Goal: Use online tool/utility: Utilize a website feature to perform a specific function

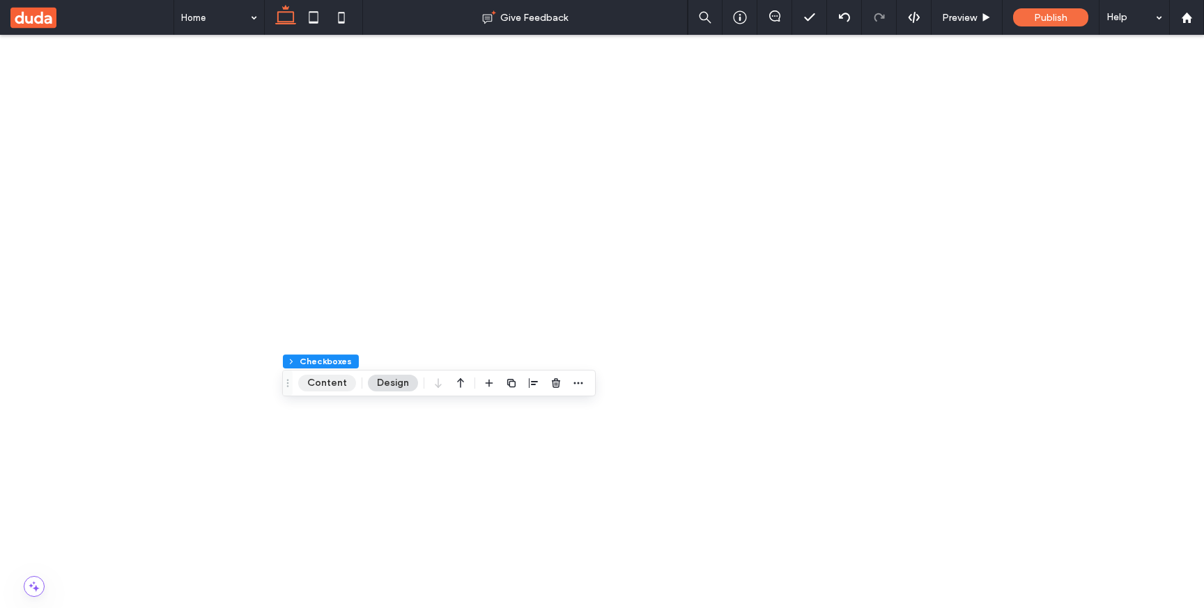
click at [339, 389] on button "Content" at bounding box center [327, 383] width 58 height 17
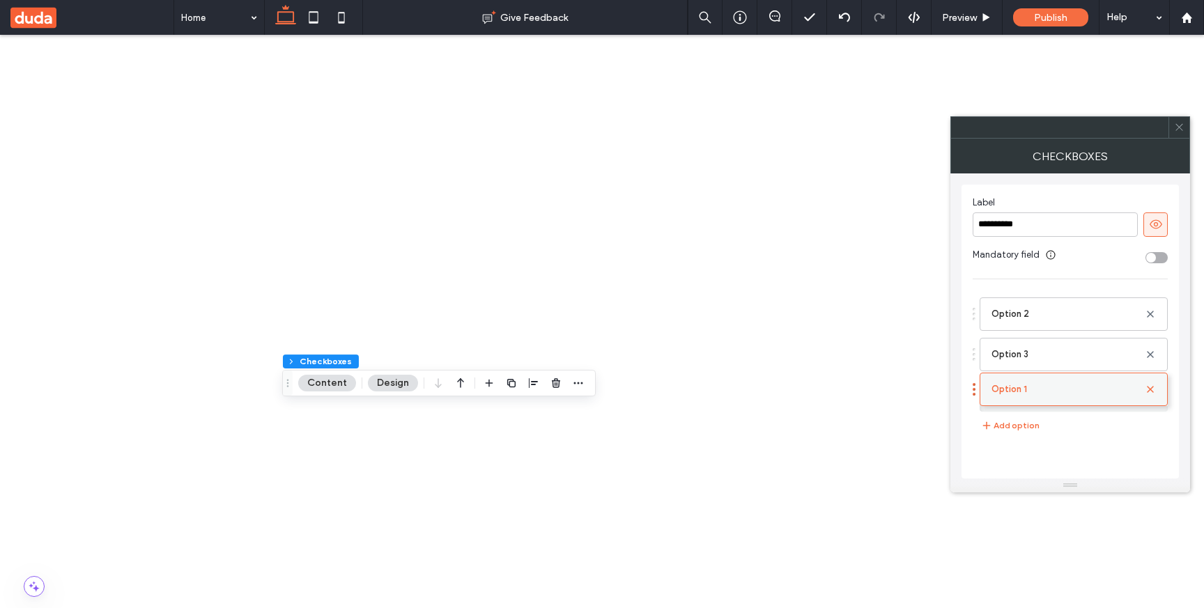
drag, startPoint x: 1019, startPoint y: 323, endPoint x: 1018, endPoint y: 389, distance: 66.9
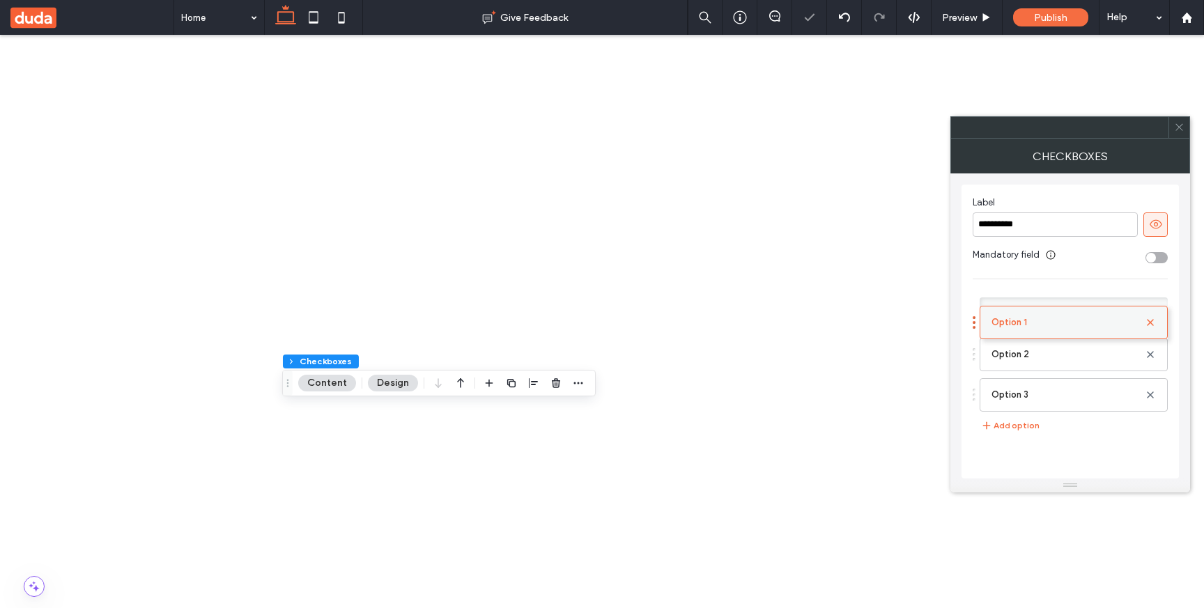
drag, startPoint x: 1021, startPoint y: 392, endPoint x: 1043, endPoint y: 318, distance: 77.6
click at [679, 311] on icon at bounding box center [1150, 314] width 11 height 11
click at [679, 356] on label "Option 3" at bounding box center [1067, 355] width 153 height 28
click at [679, 309] on label "Option 2" at bounding box center [1067, 314] width 153 height 28
click at [679, 351] on label "Option 3" at bounding box center [1067, 355] width 153 height 28
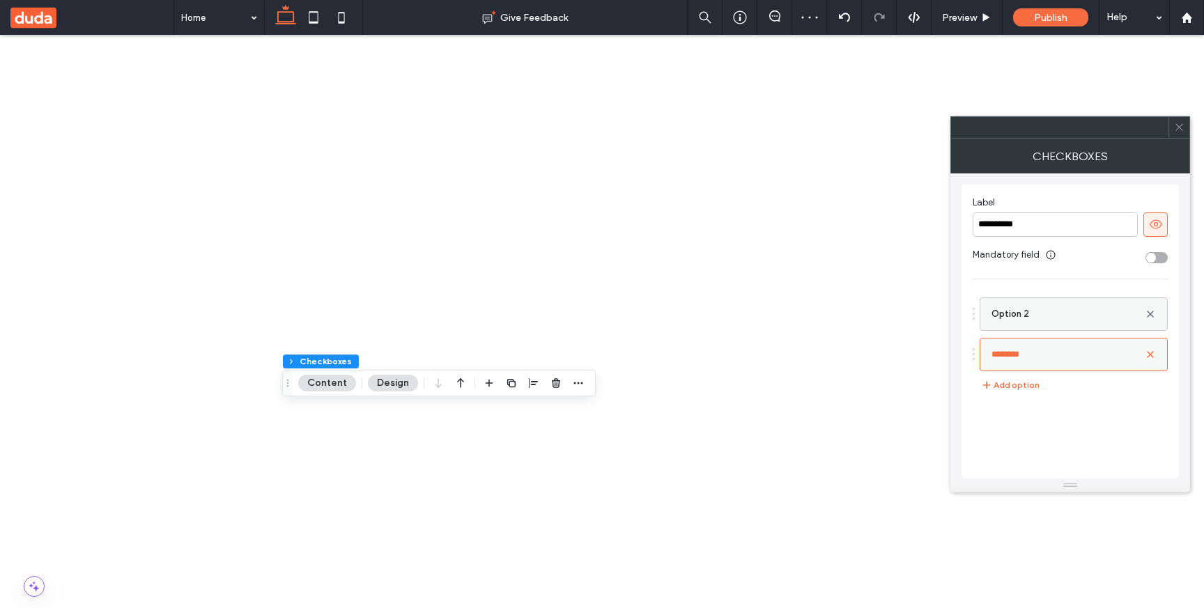
click at [679, 313] on label "Option 2" at bounding box center [1067, 314] width 153 height 28
click at [679, 364] on label "Option 3" at bounding box center [1067, 355] width 153 height 28
click at [679, 319] on label "Option 2" at bounding box center [1067, 314] width 153 height 28
click at [679, 258] on div "toggle" at bounding box center [1156, 257] width 22 height 11
click at [679, 258] on div "toggle" at bounding box center [1162, 258] width 10 height 10
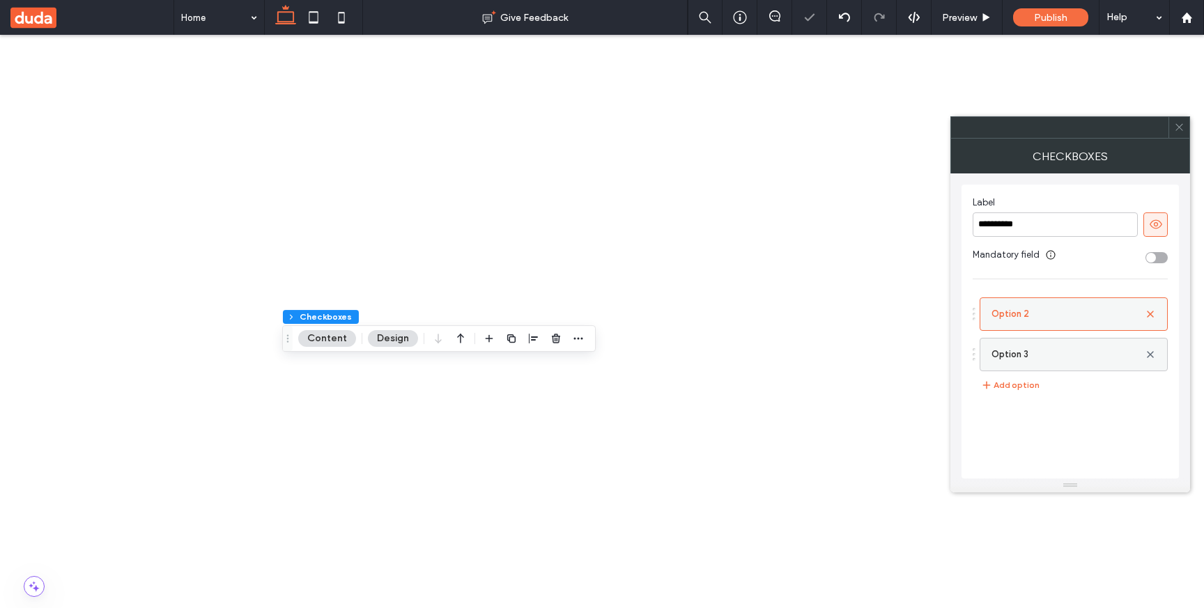
scroll to position [54, 0]
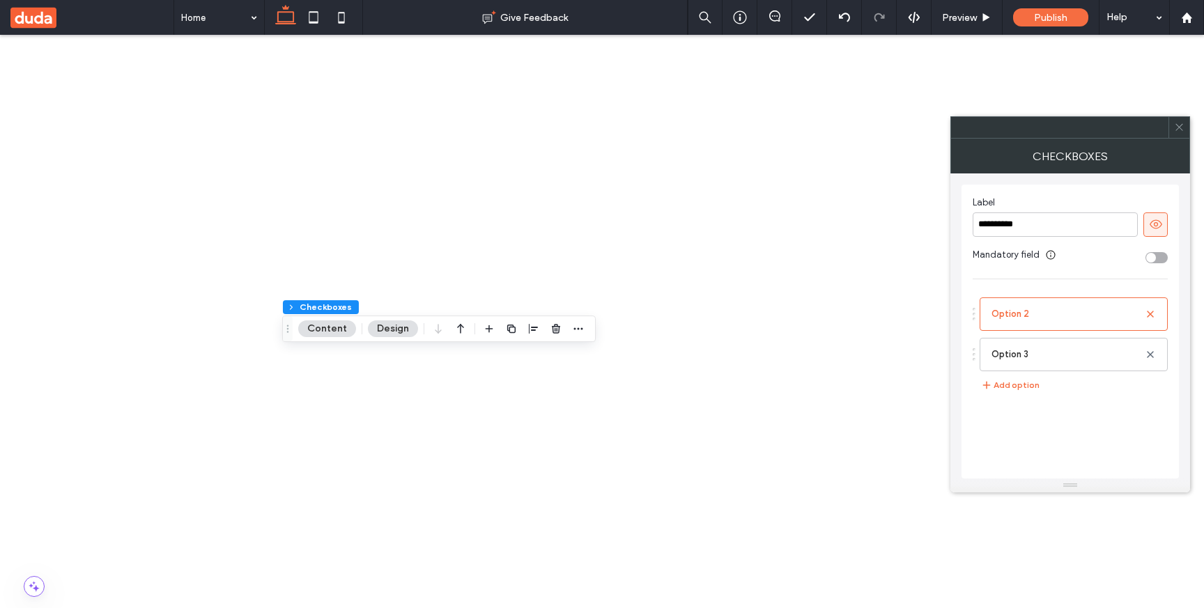
click at [679, 374] on div "Option 2 Option 3 Add option" at bounding box center [1070, 342] width 195 height 103
drag, startPoint x: 1077, startPoint y: 353, endPoint x: 1077, endPoint y: 318, distance: 34.8
click at [679, 128] on div at bounding box center [1178, 127] width 21 height 21
